Goal: Task Accomplishment & Management: Use online tool/utility

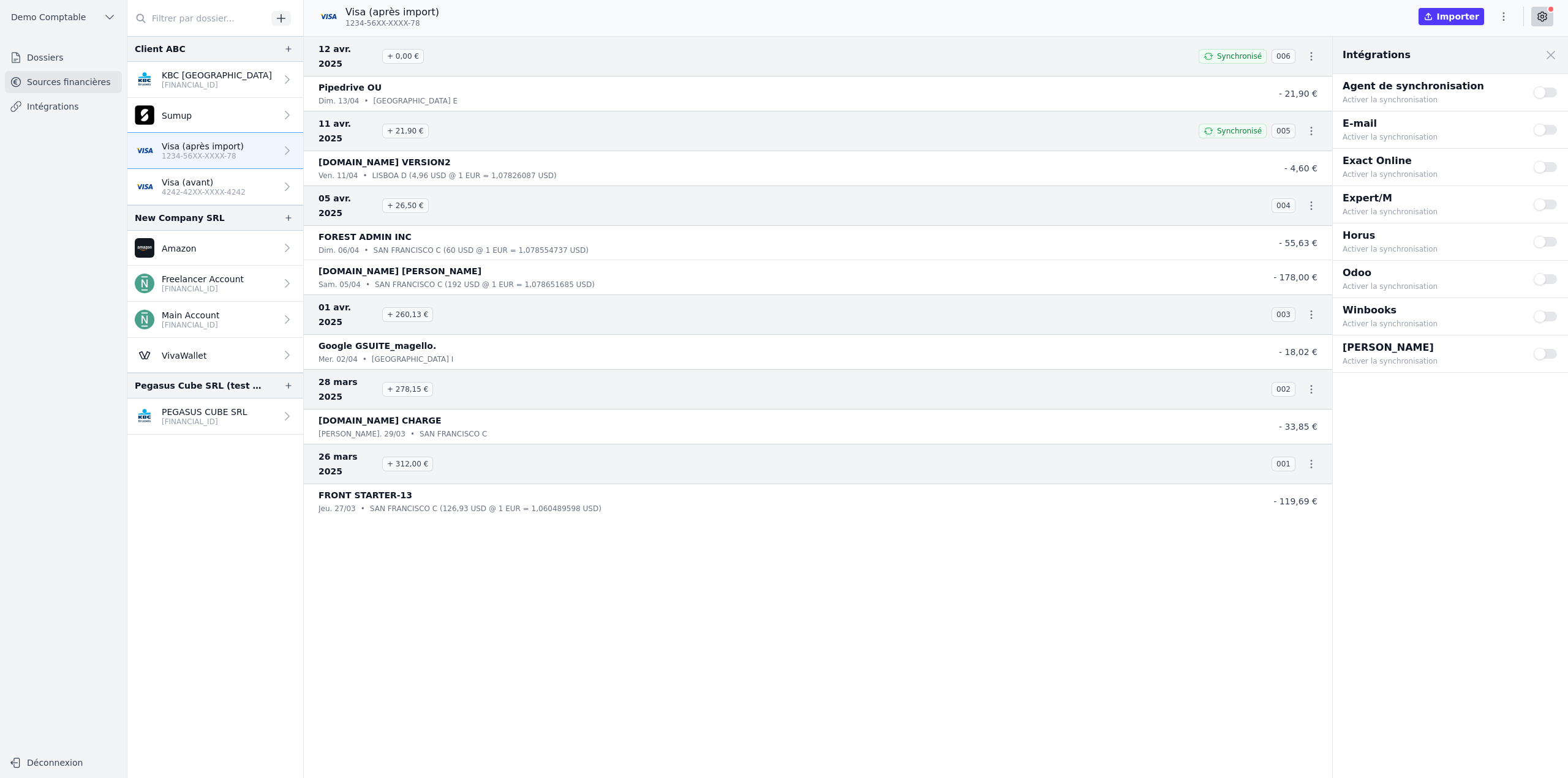
click at [89, 17] on button "Demo Comptable" at bounding box center [63, 17] width 117 height 20
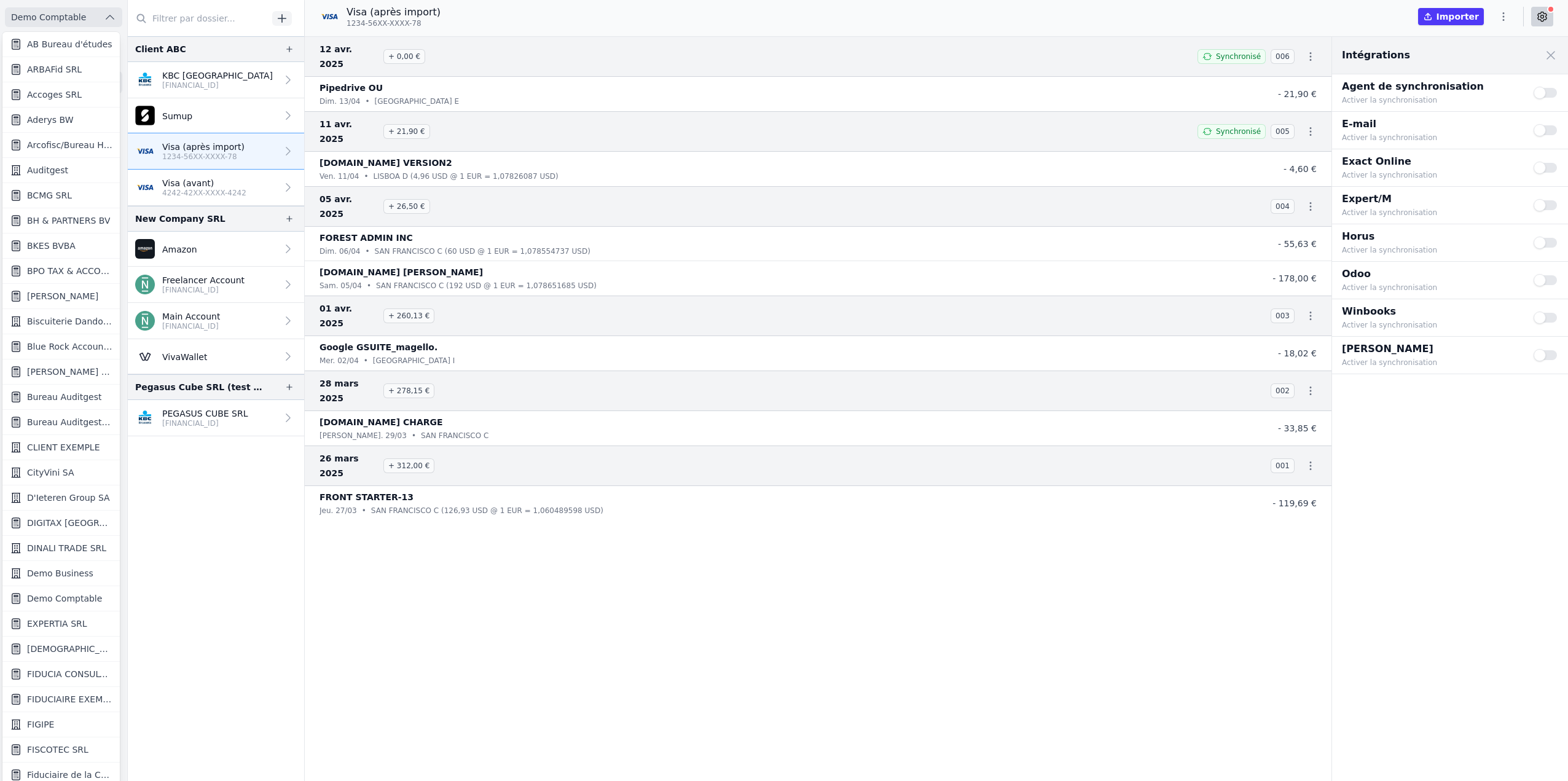
click at [39, 683] on link "FIDUCIA CONSULTING SRL" at bounding box center [61, 675] width 118 height 25
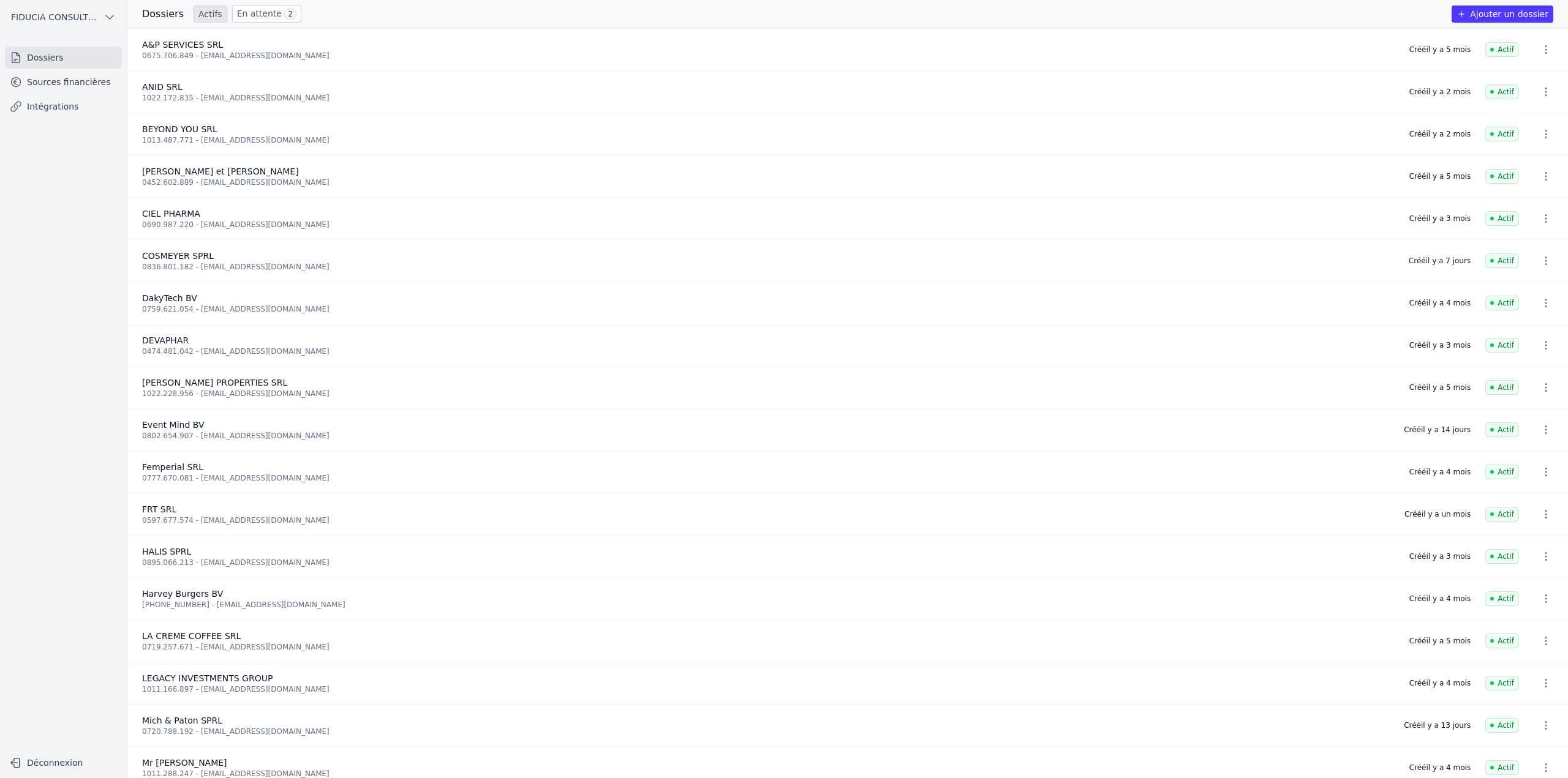
click at [96, 78] on link "Sources financières" at bounding box center [63, 82] width 117 height 22
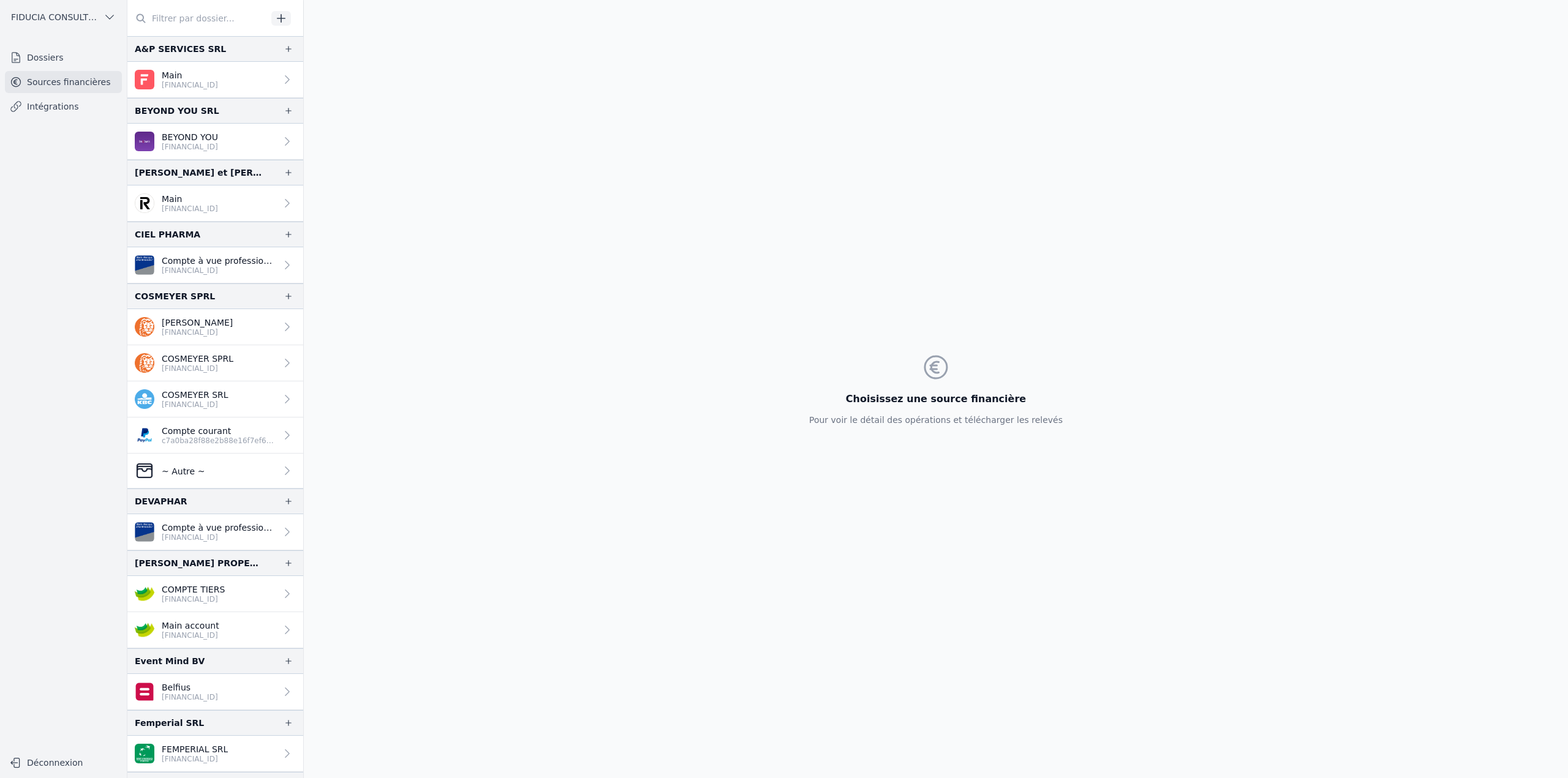
click at [221, 20] on input "text" at bounding box center [197, 19] width 140 height 22
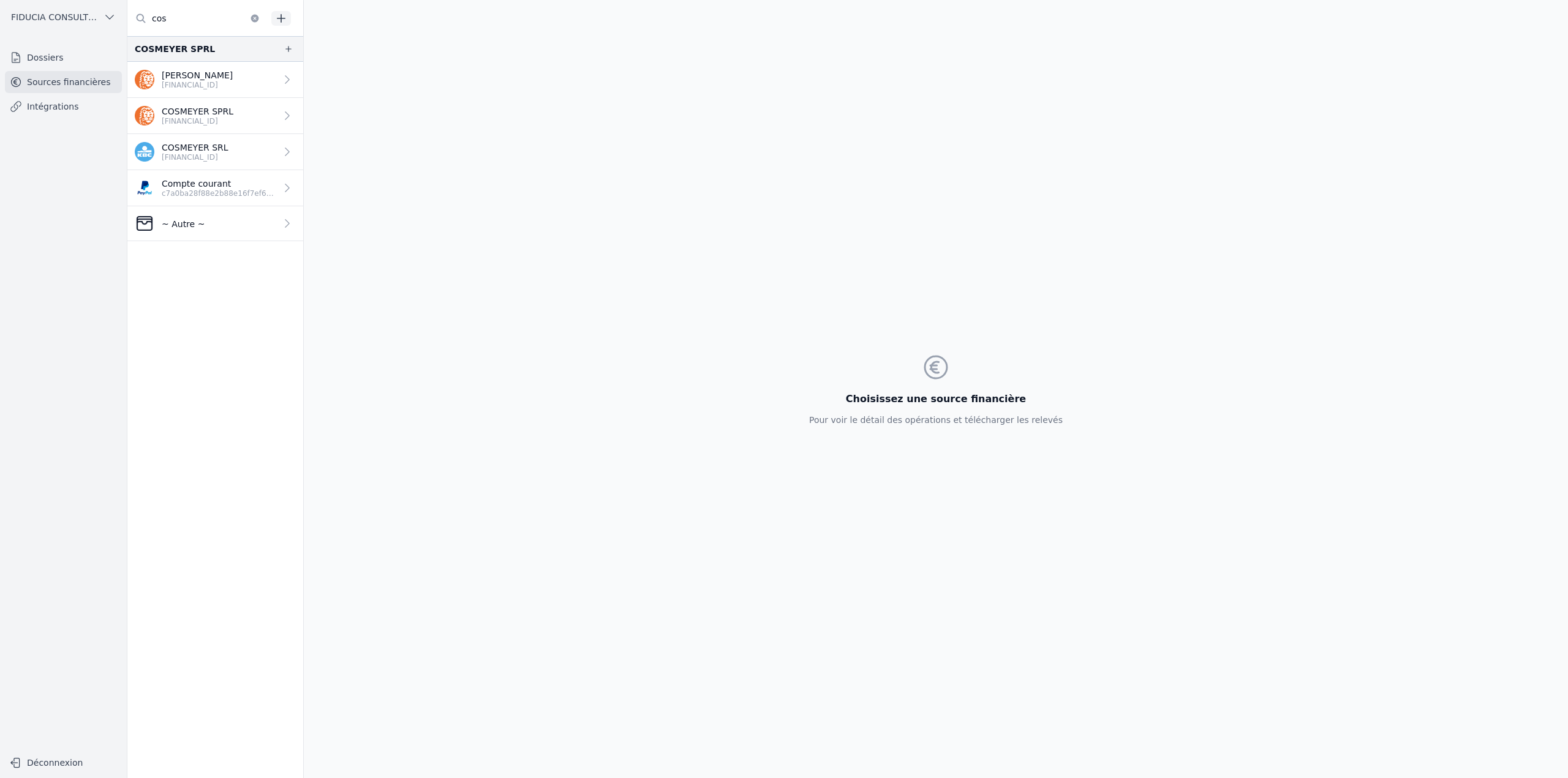
type input "cos"
click at [226, 226] on link "~ Autre ~" at bounding box center [215, 224] width 175 height 35
click at [238, 226] on link "~ Autre ~" at bounding box center [215, 224] width 175 height 35
click at [231, 193] on p "c7a0ba28f88e2b88e16f7ef646282700" at bounding box center [219, 193] width 115 height 10
click at [207, 232] on link "~ Autre ~" at bounding box center [215, 224] width 175 height 35
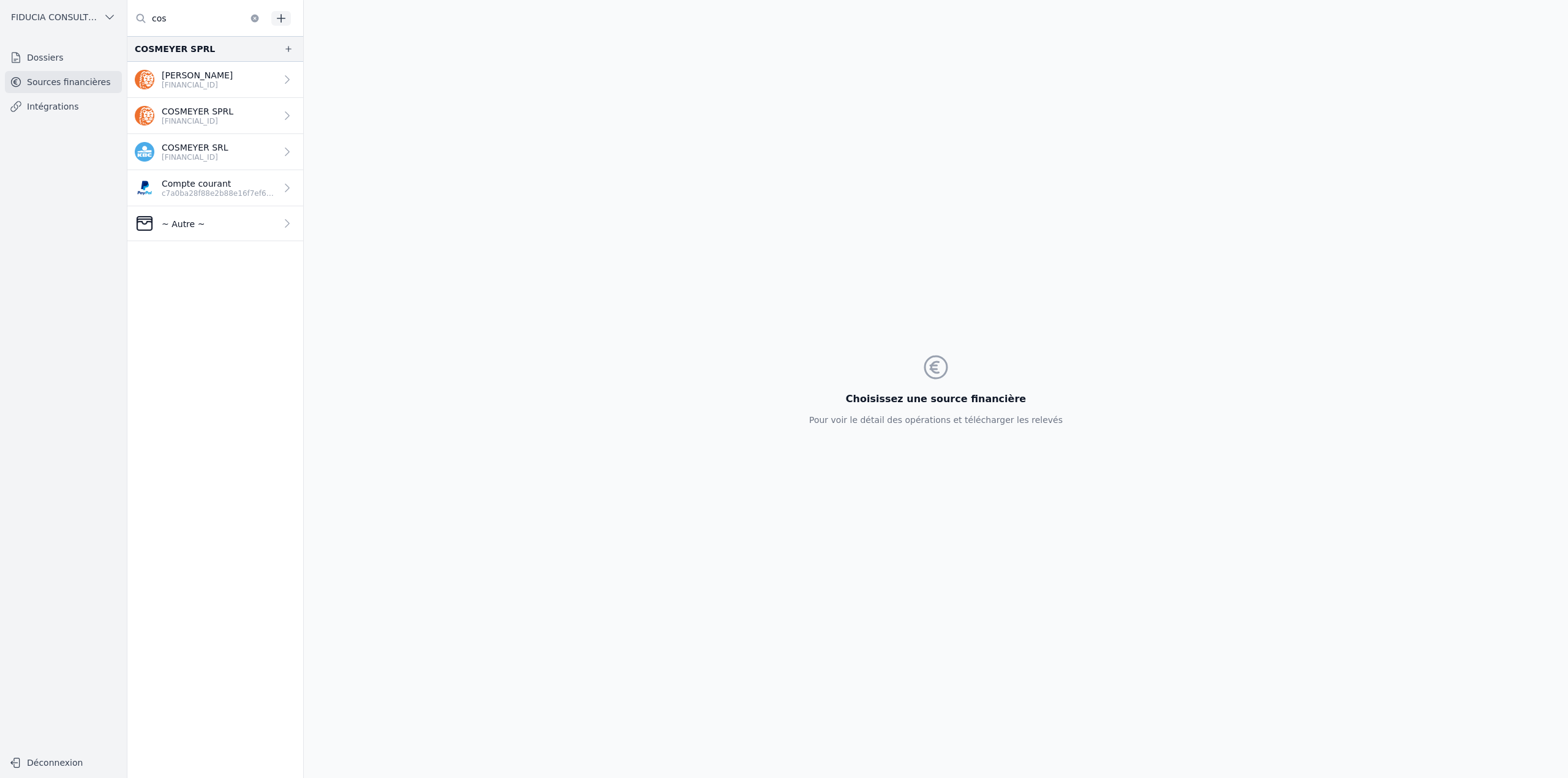
click at [252, 16] on icon "button" at bounding box center [255, 19] width 10 height 10
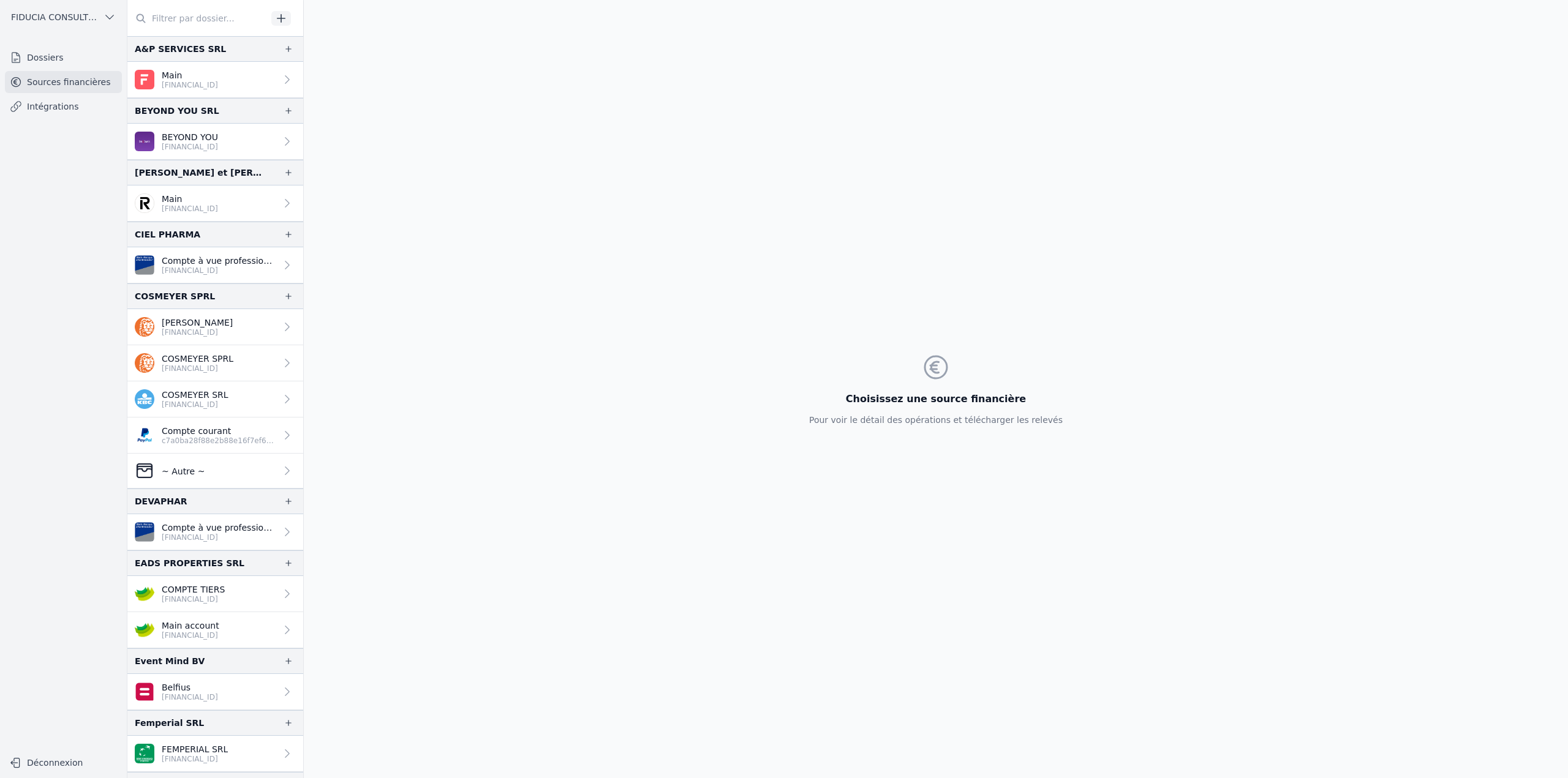
click at [197, 21] on input "text" at bounding box center [197, 19] width 140 height 22
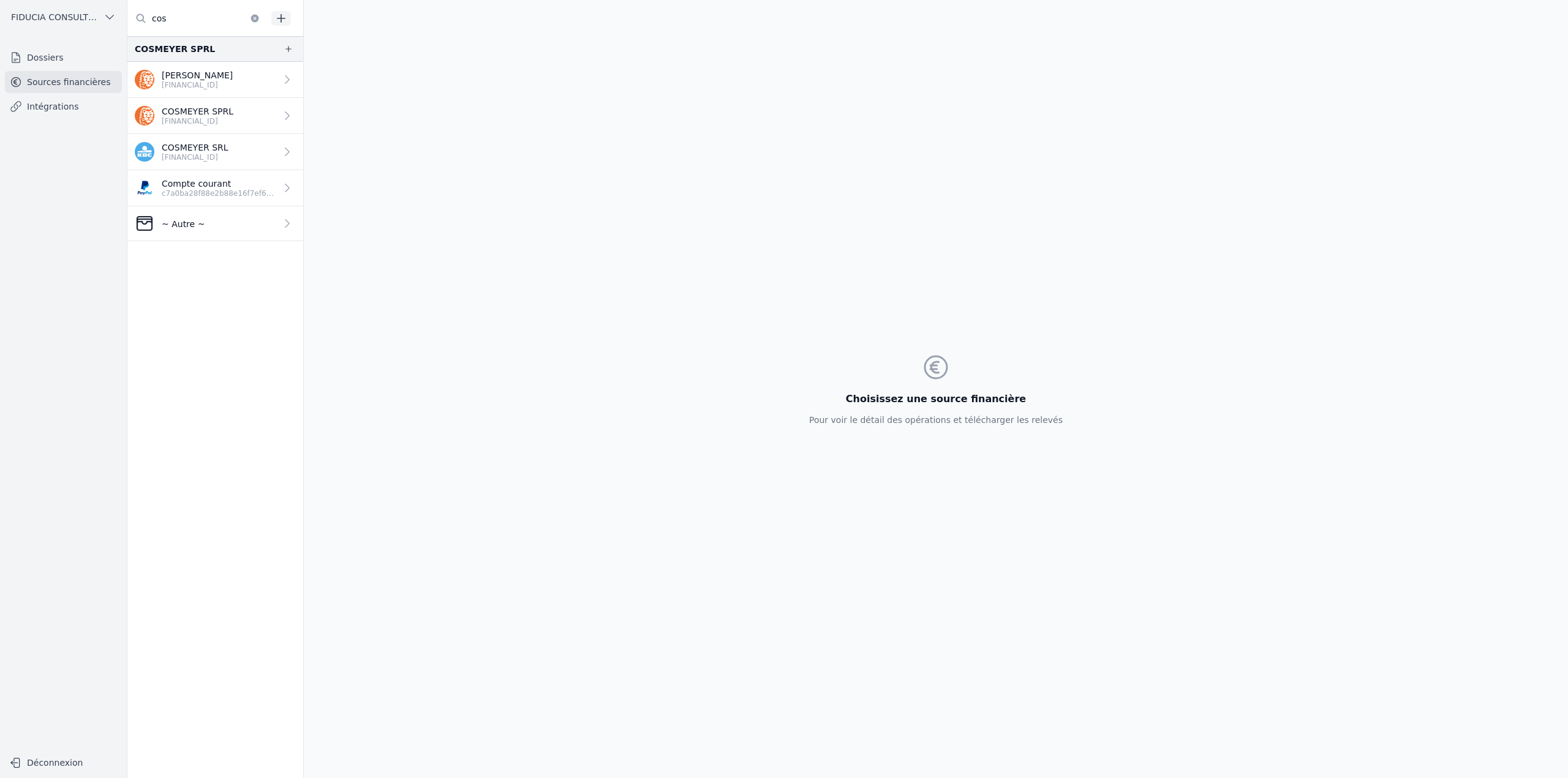
type input "cos"
click at [223, 227] on link "~ Autre ~" at bounding box center [215, 224] width 175 height 35
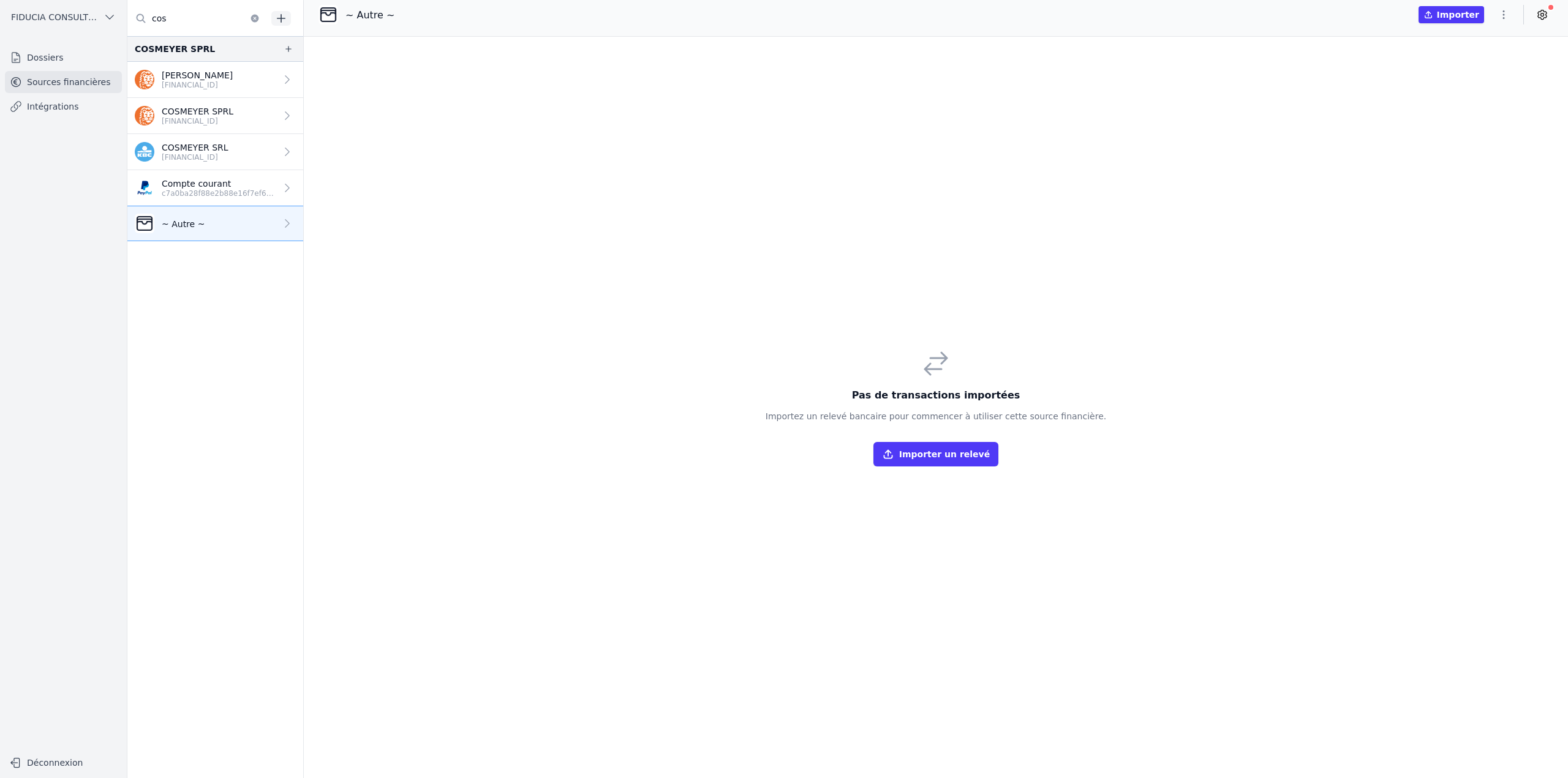
click at [1499, 17] on icon "button" at bounding box center [1504, 15] width 12 height 12
click at [1468, 94] on button "Import CSV *" at bounding box center [1474, 86] width 88 height 23
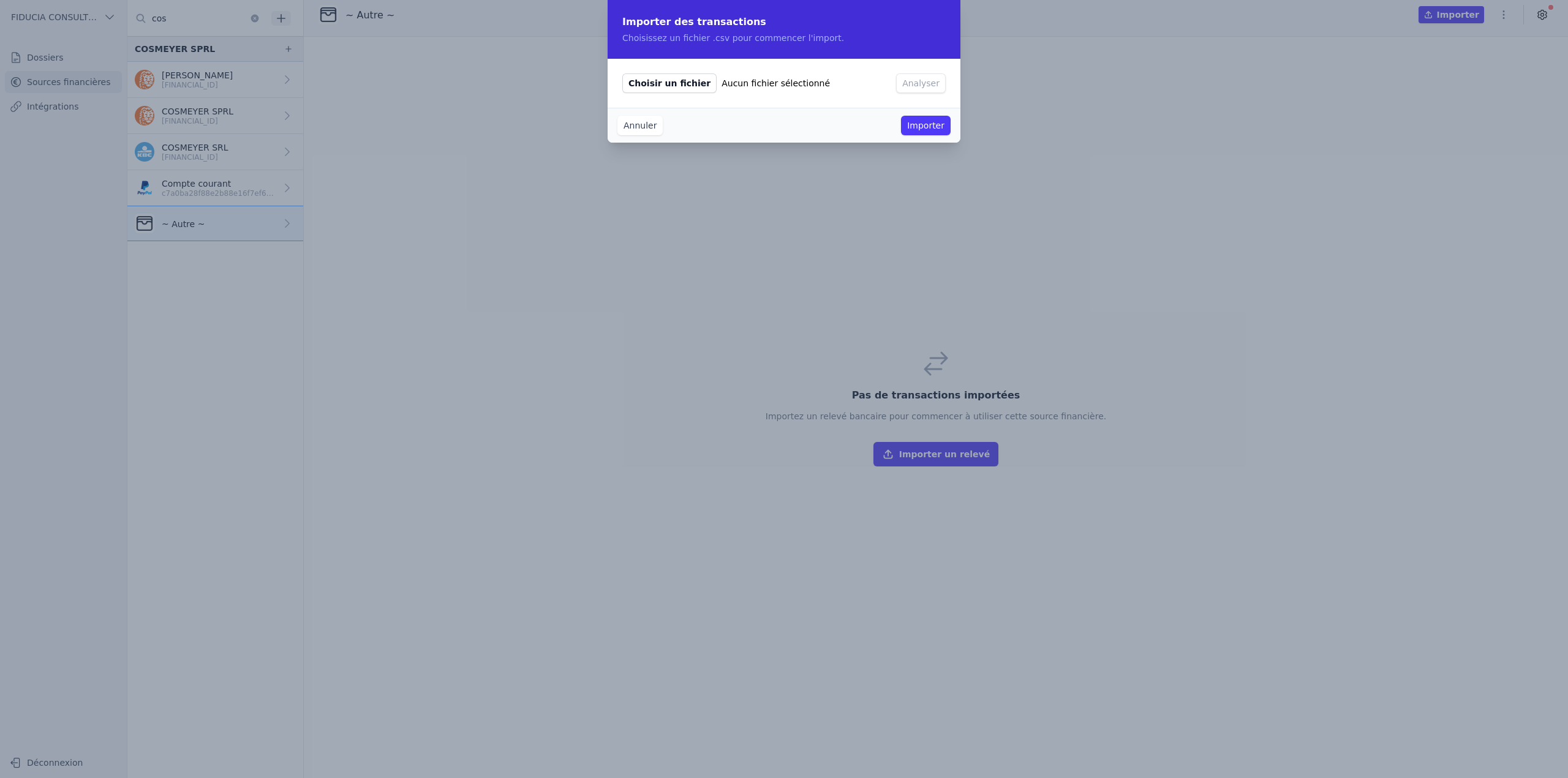
click at [671, 76] on span "Choisir un fichier" at bounding box center [670, 84] width 94 height 20
click at [622, 74] on input "Choisir un fichier Aucun fichier sélectionné" at bounding box center [622, 73] width 1 height 1
type input "C:\fakepath\Rapport Paypal 2024 (1).xlsx"
click at [924, 87] on button "Analyser" at bounding box center [921, 84] width 50 height 20
